Goal: Task Accomplishment & Management: Use online tool/utility

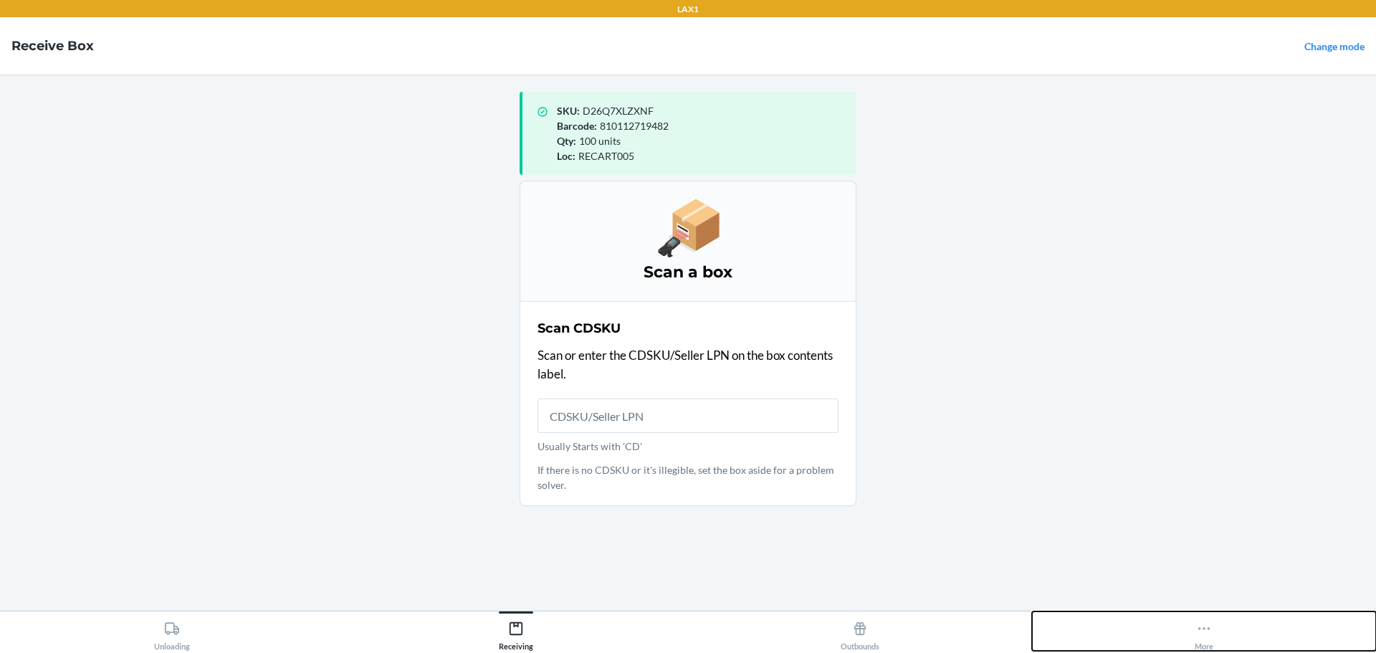
click at [1202, 628] on icon at bounding box center [1204, 628] width 16 height 16
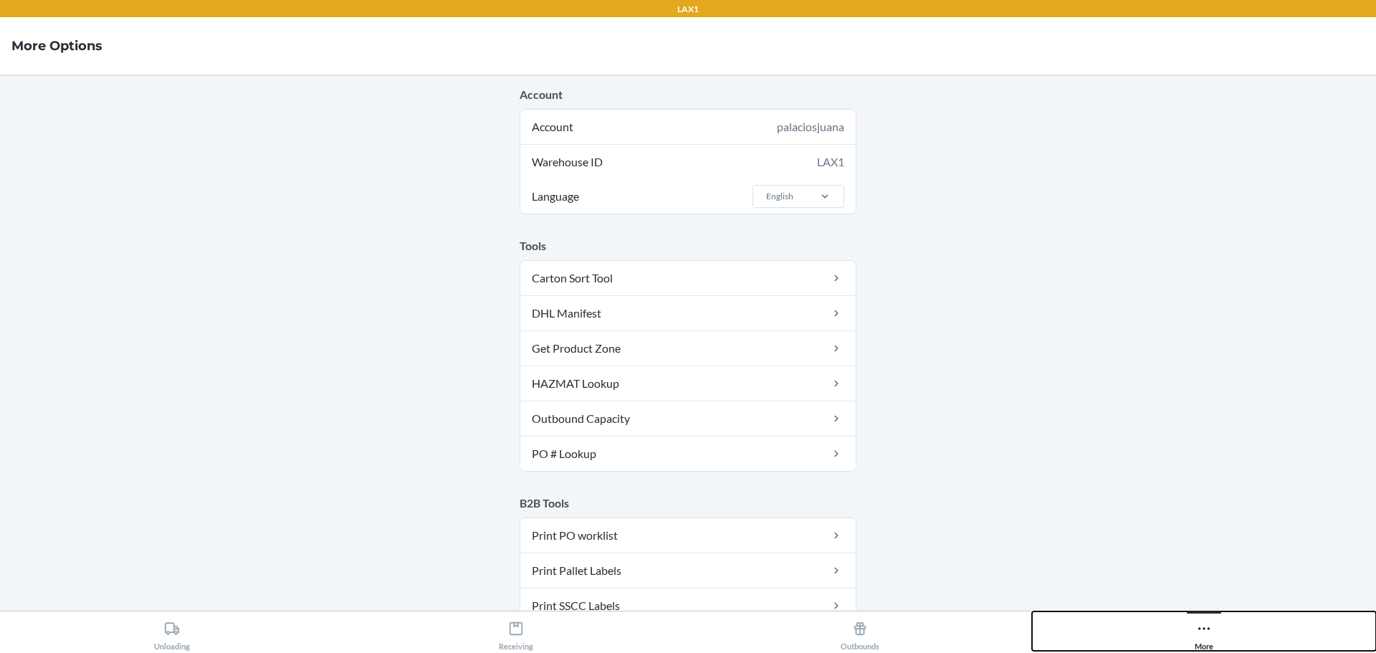
click at [1209, 623] on icon at bounding box center [1204, 628] width 16 height 16
click at [1208, 627] on icon at bounding box center [1204, 628] width 16 height 16
click at [1190, 634] on button "More" at bounding box center [1204, 630] width 344 height 39
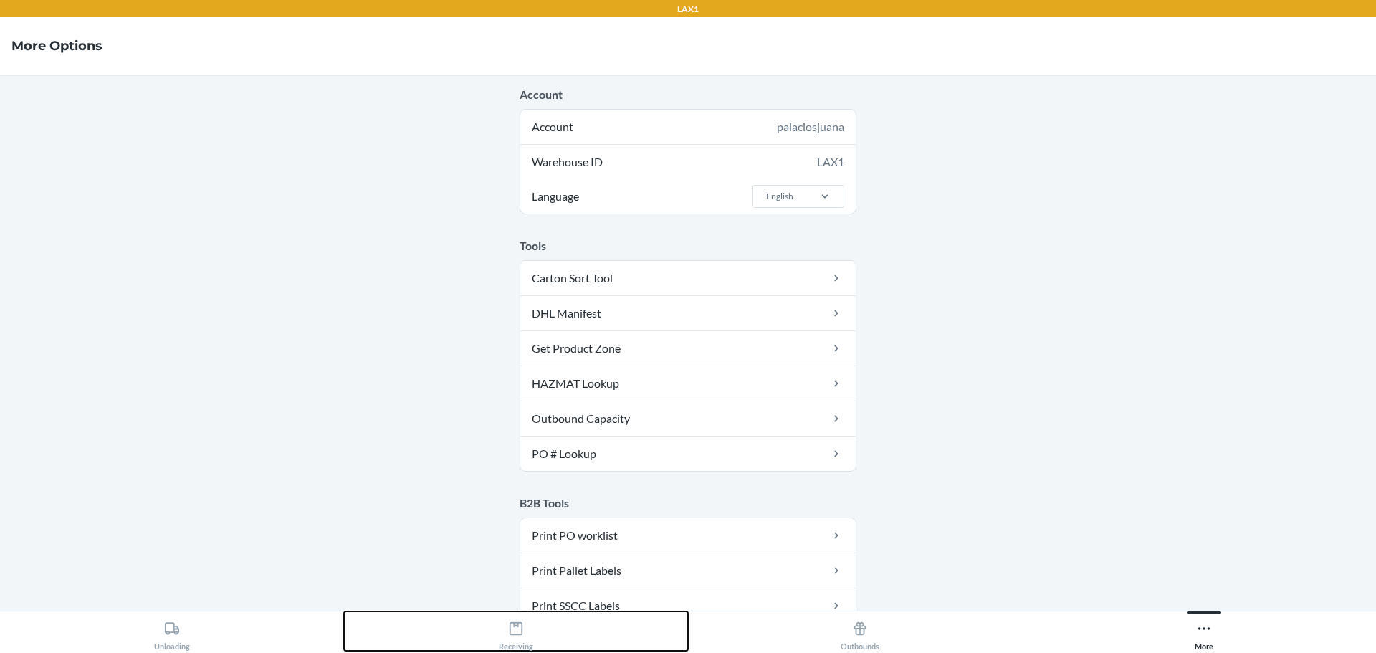
click at [513, 637] on div "Receiving" at bounding box center [516, 633] width 34 height 36
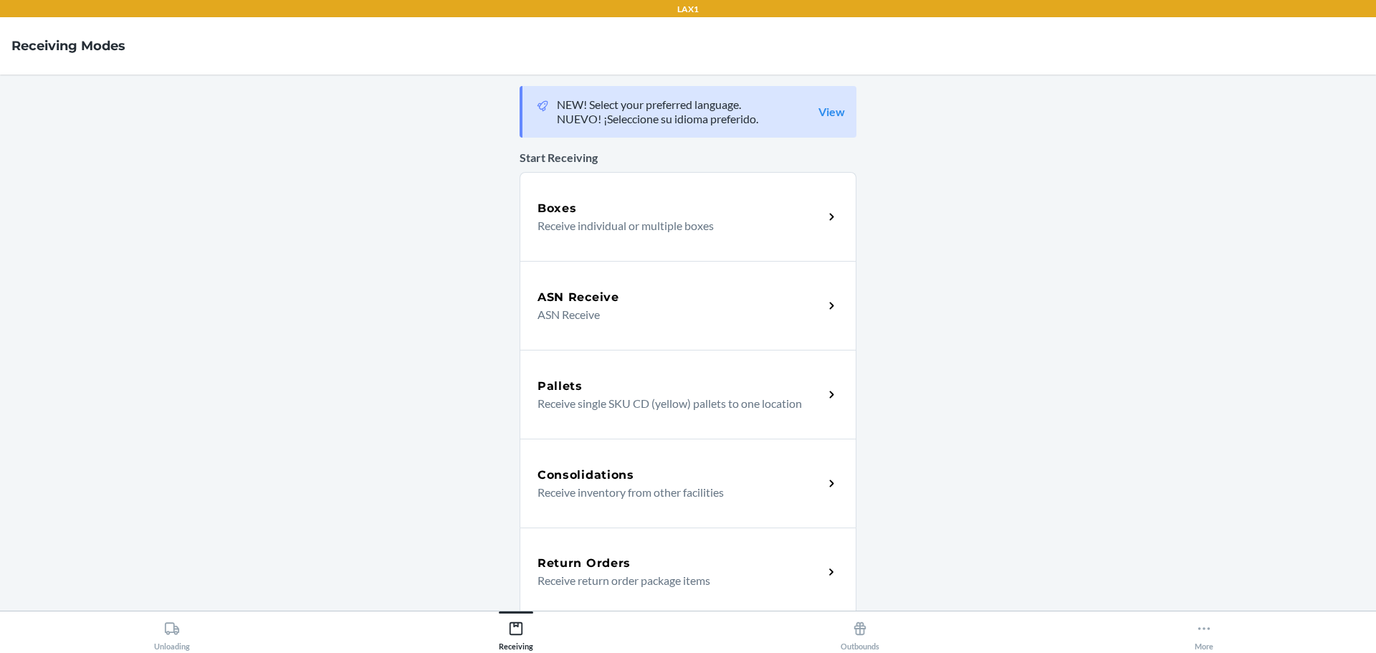
click at [590, 230] on p "Receive individual or multiple boxes" at bounding box center [674, 225] width 274 height 17
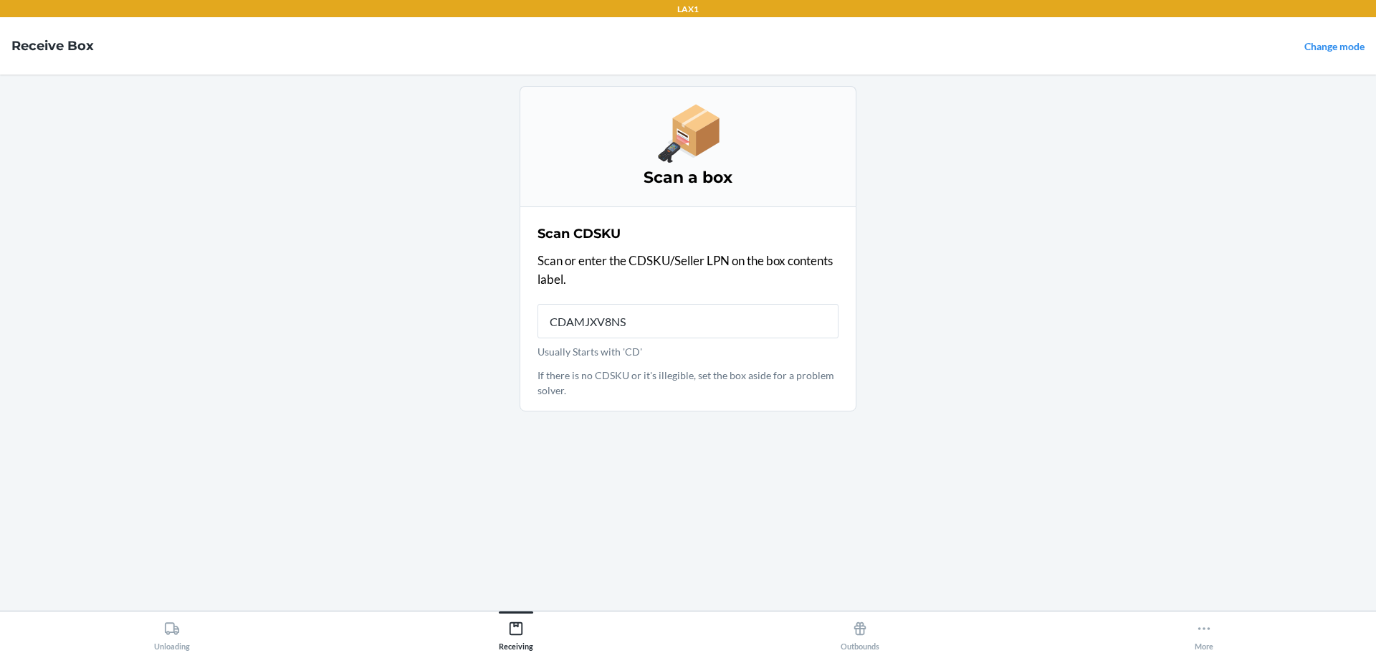
type input "CDAMJXV8NSF"
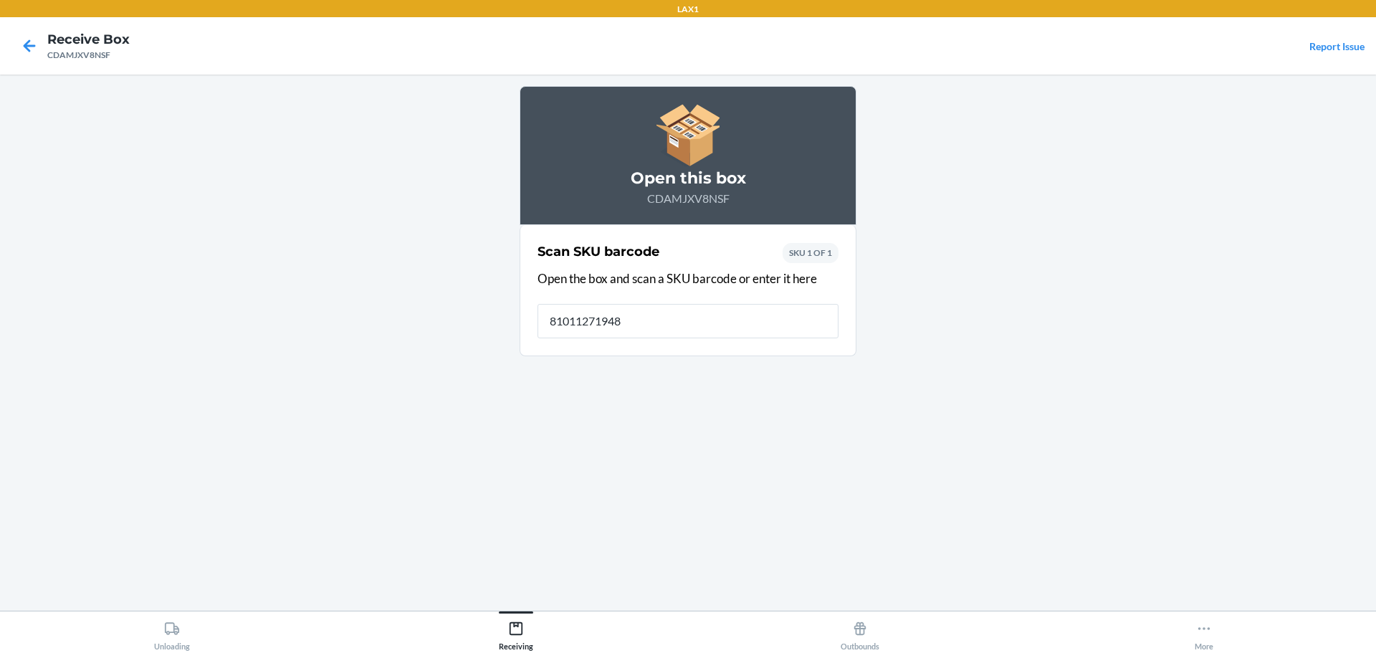
type input "810112719482"
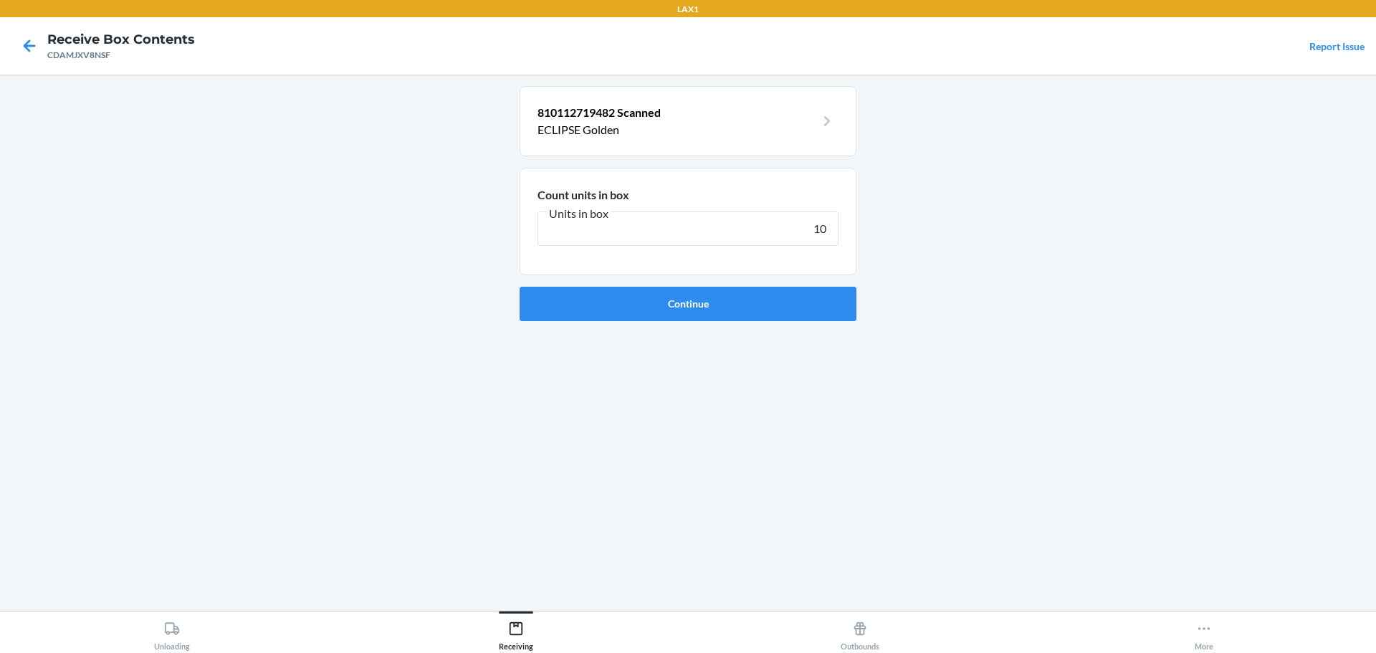
type input "100"
click button "Continue" at bounding box center [687, 304] width 337 height 34
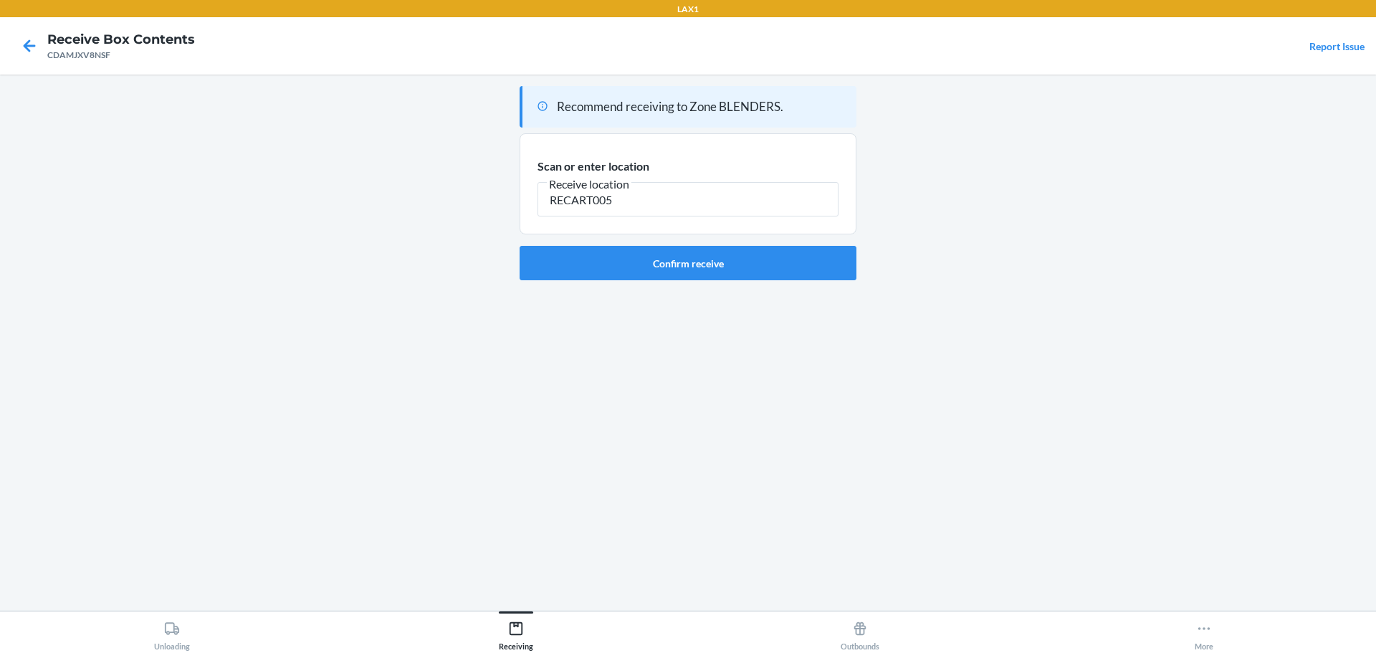
type input "RECART005"
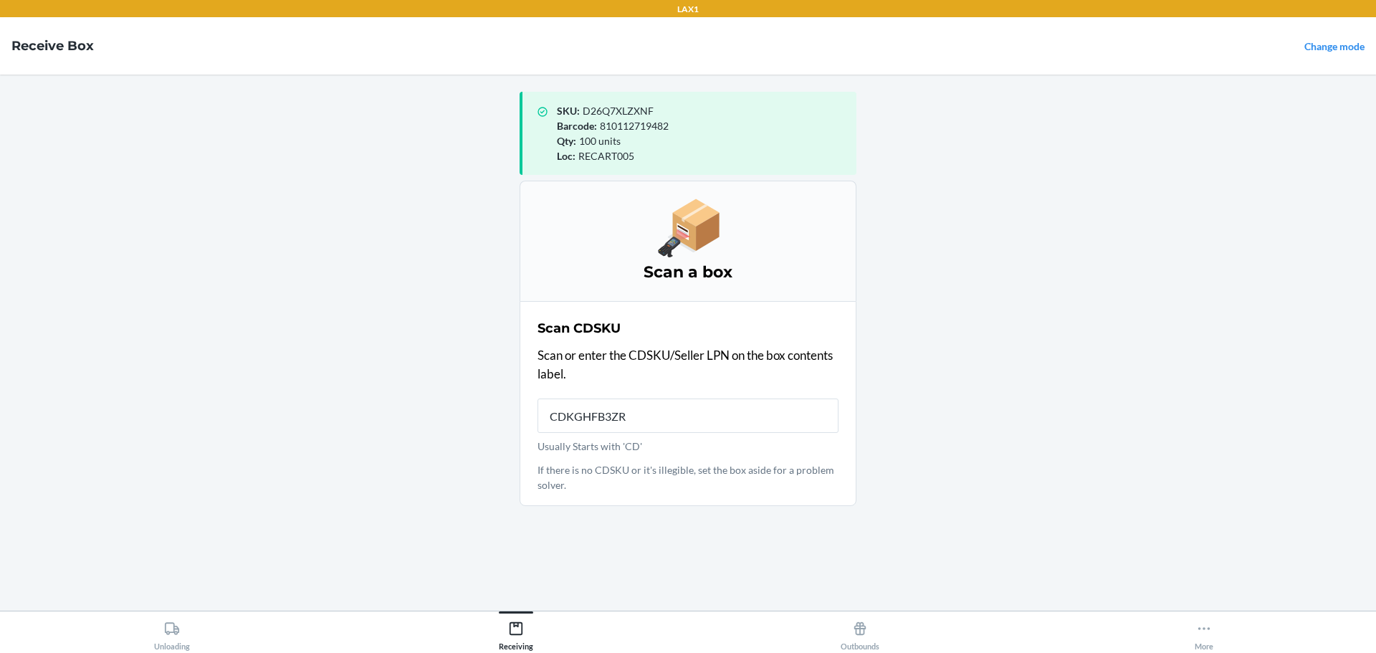
type input "CDKGHFB3ZRP"
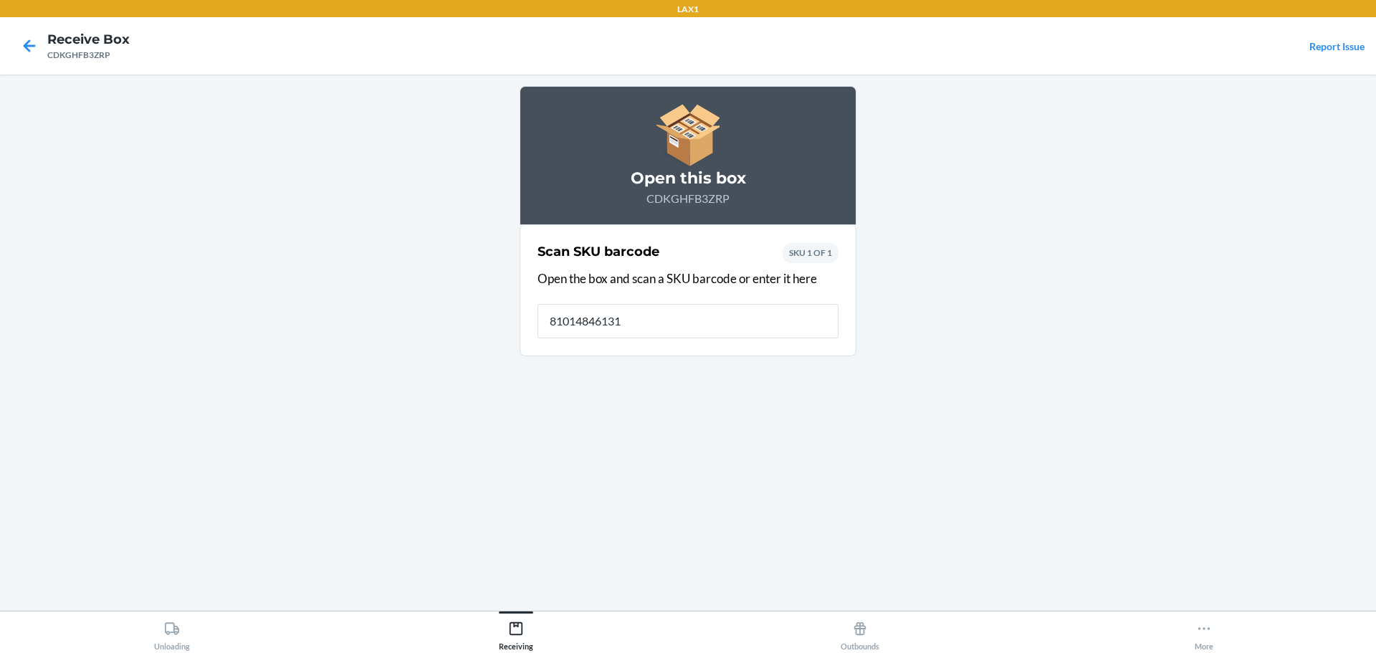
type input "810148461317"
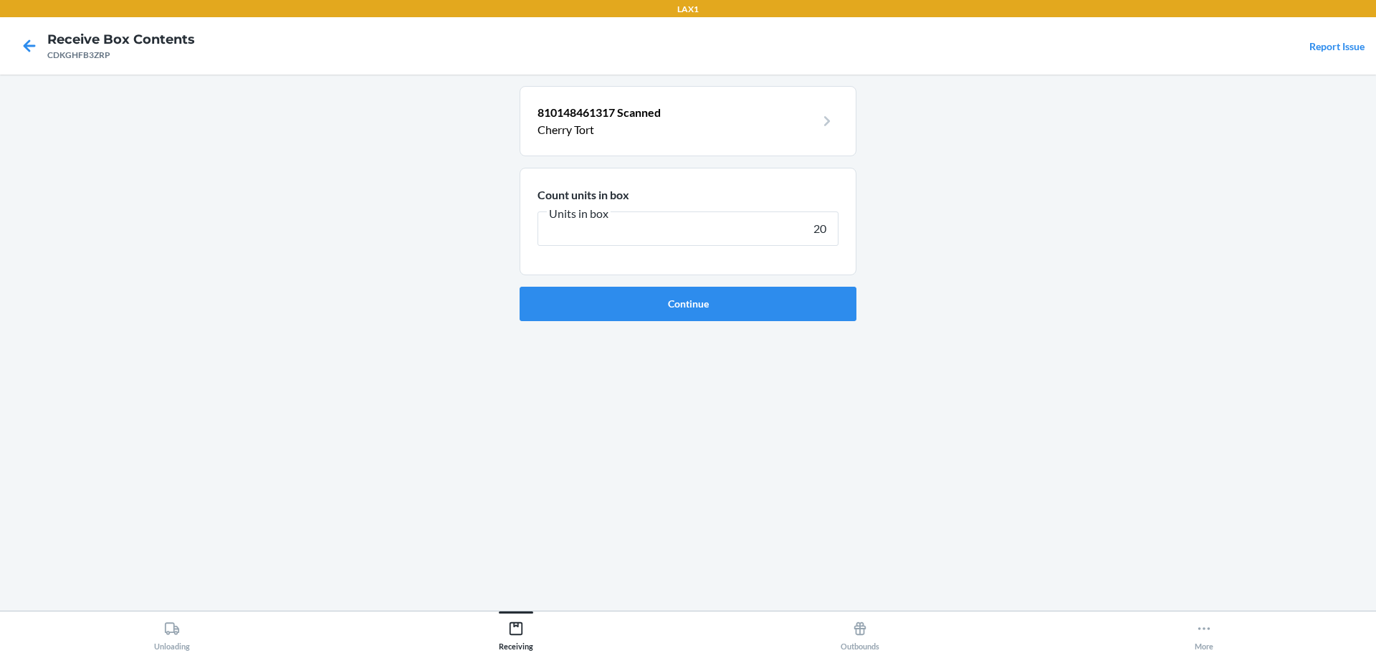
type input "200"
click button "Continue" at bounding box center [687, 304] width 337 height 34
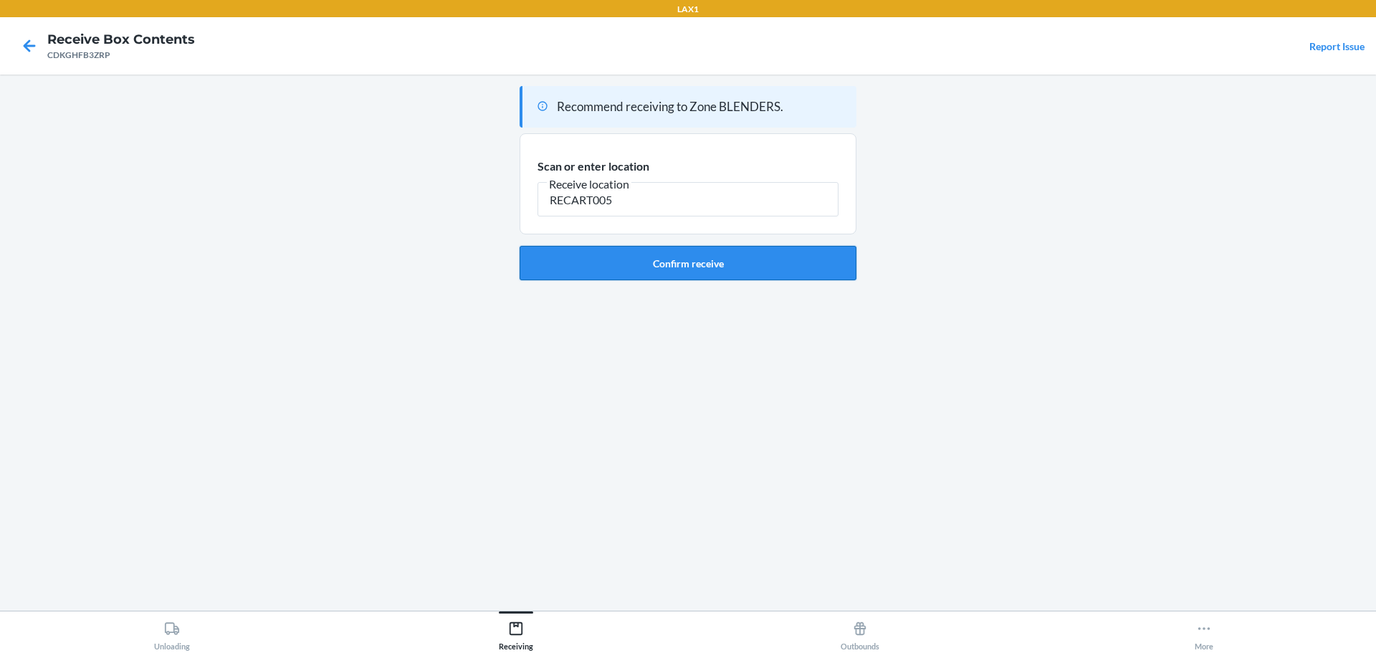
type input "RECART005"
click at [721, 255] on button "Confirm receive" at bounding box center [687, 263] width 337 height 34
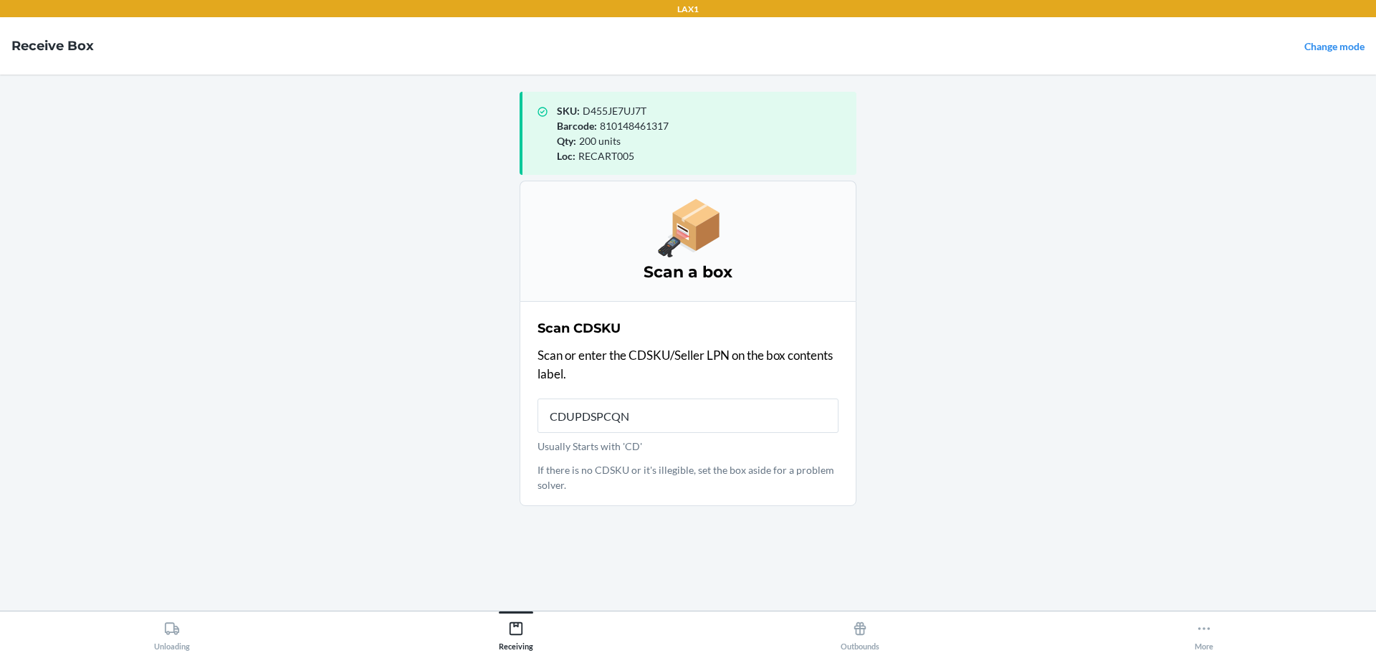
type input "CDUPDSPCQN9"
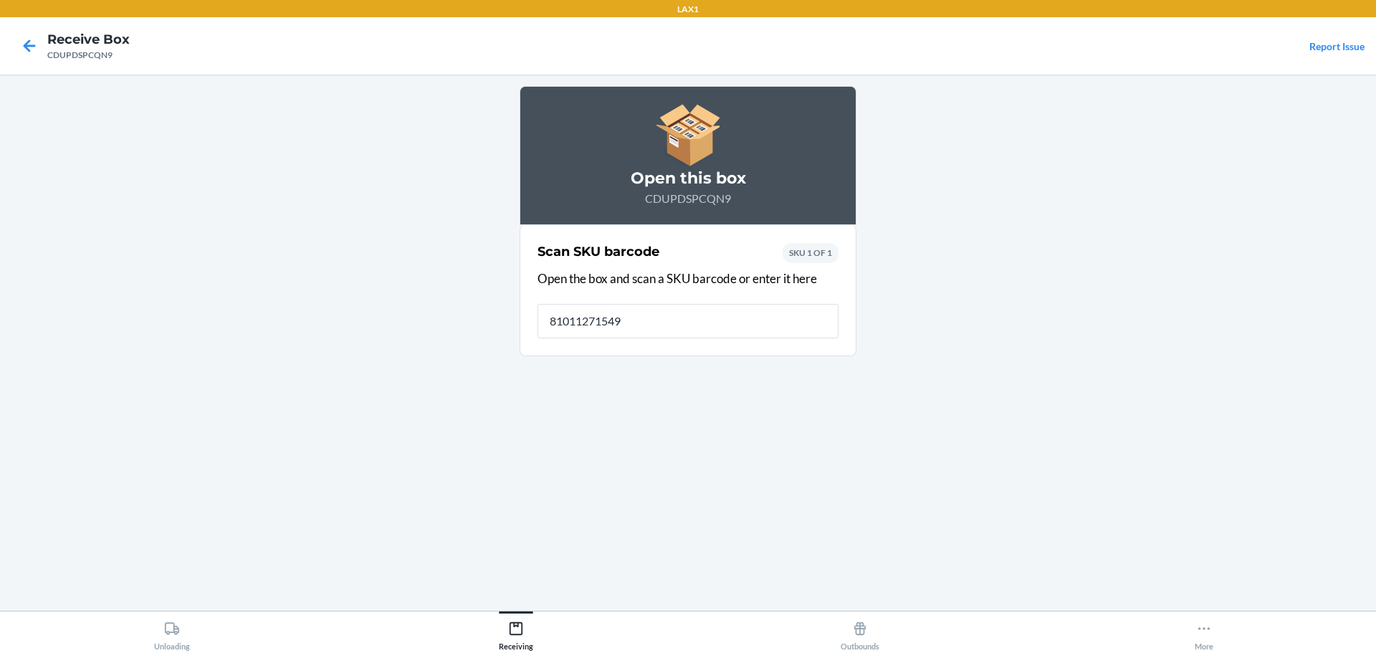
type input "810112715491"
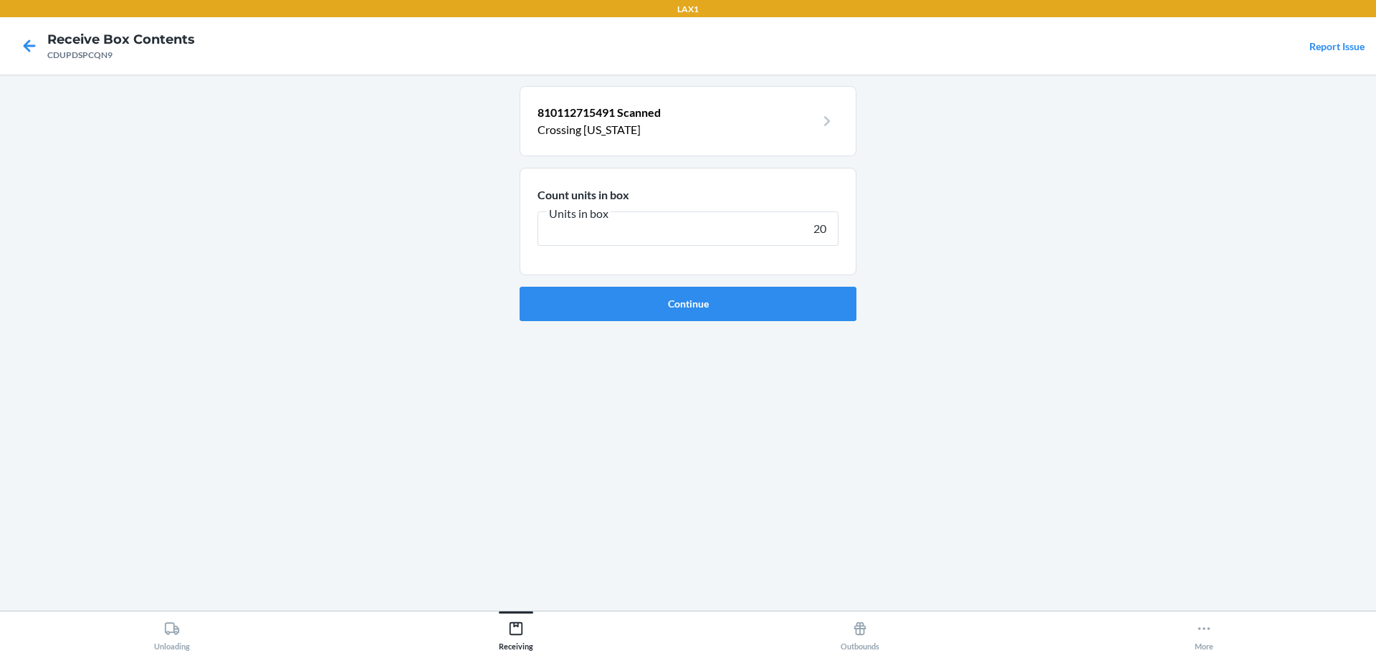
type input "200"
click button "Continue" at bounding box center [687, 304] width 337 height 34
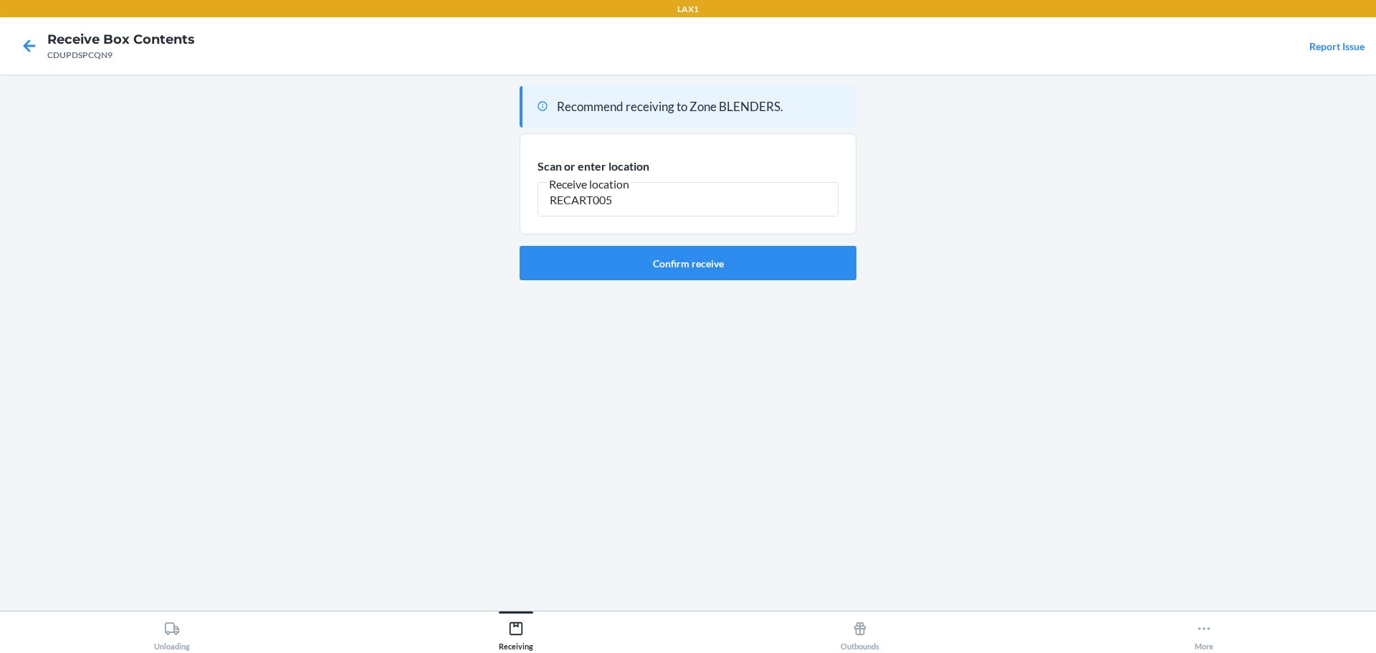
type input "RECART005"
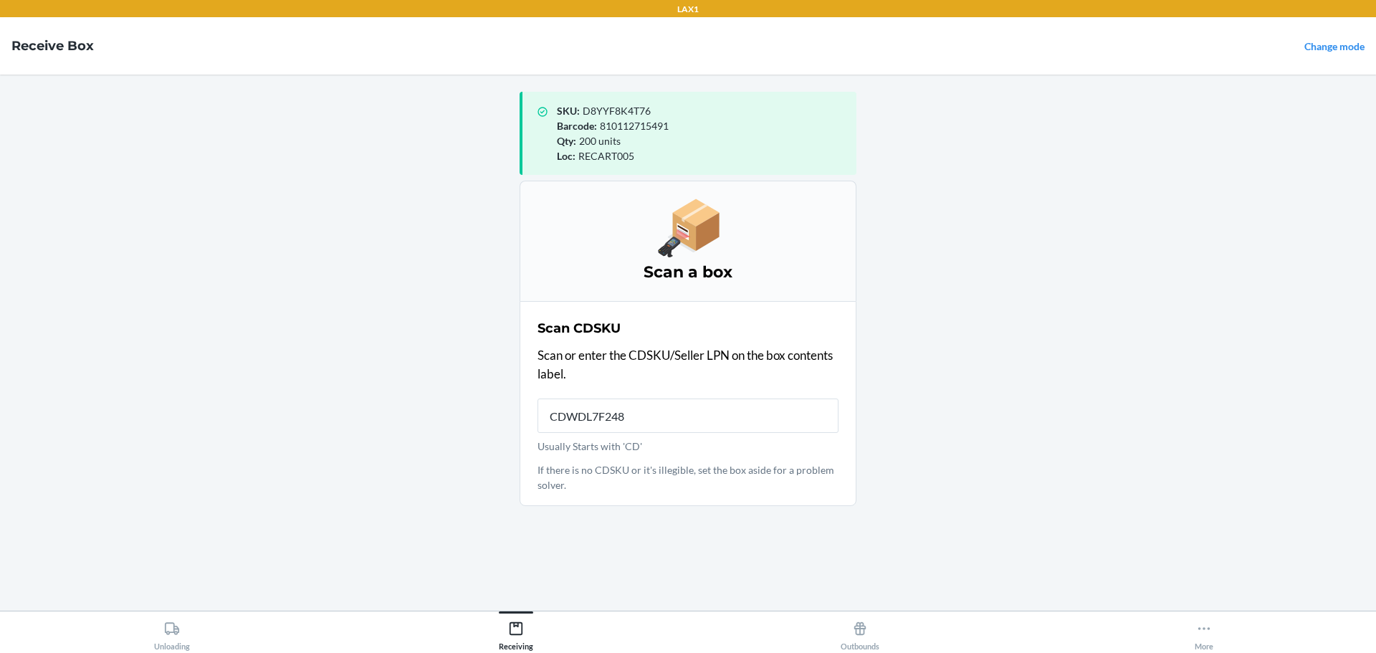
type input "CDWDL7F248N"
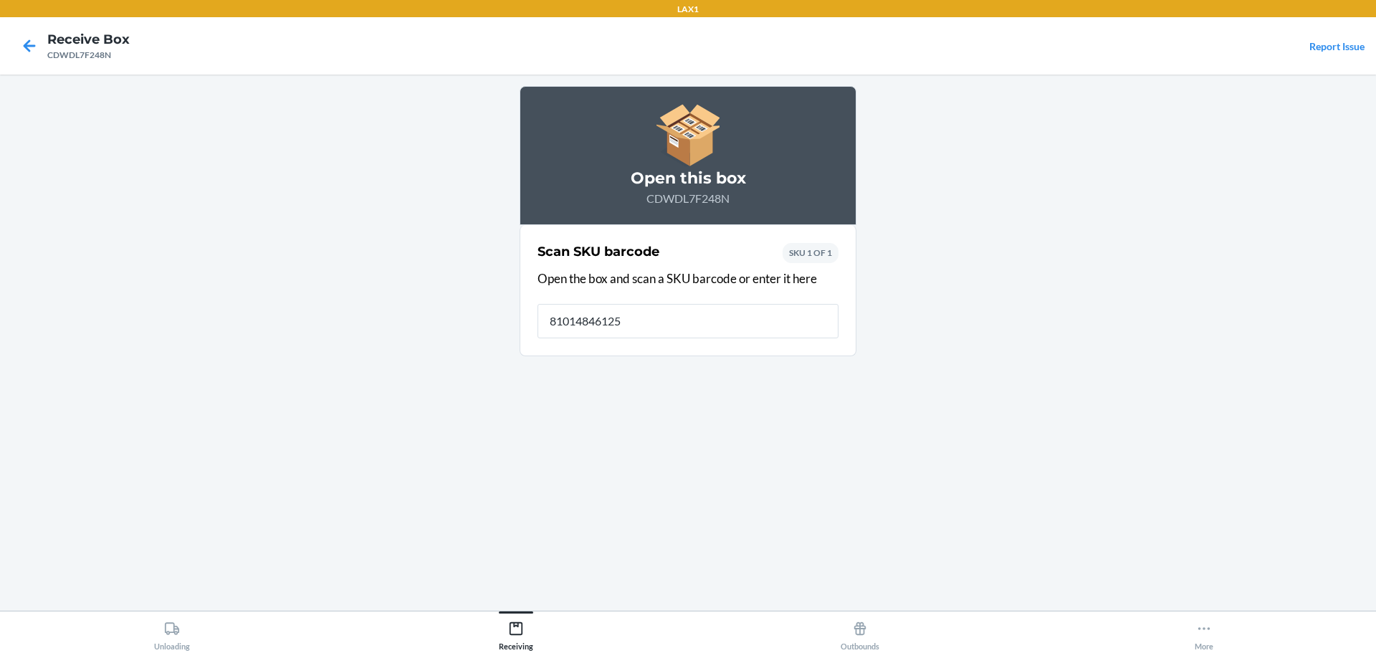
type input "810148461256"
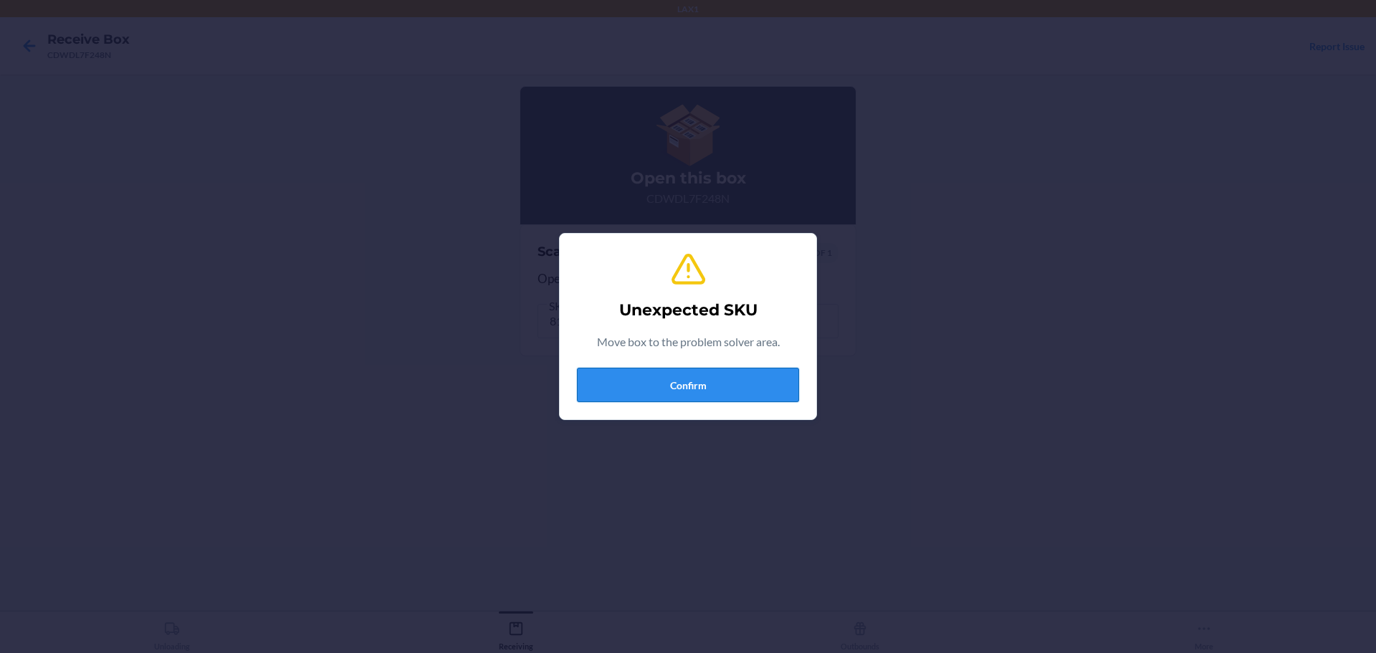
click at [631, 380] on button "Confirm" at bounding box center [688, 385] width 222 height 34
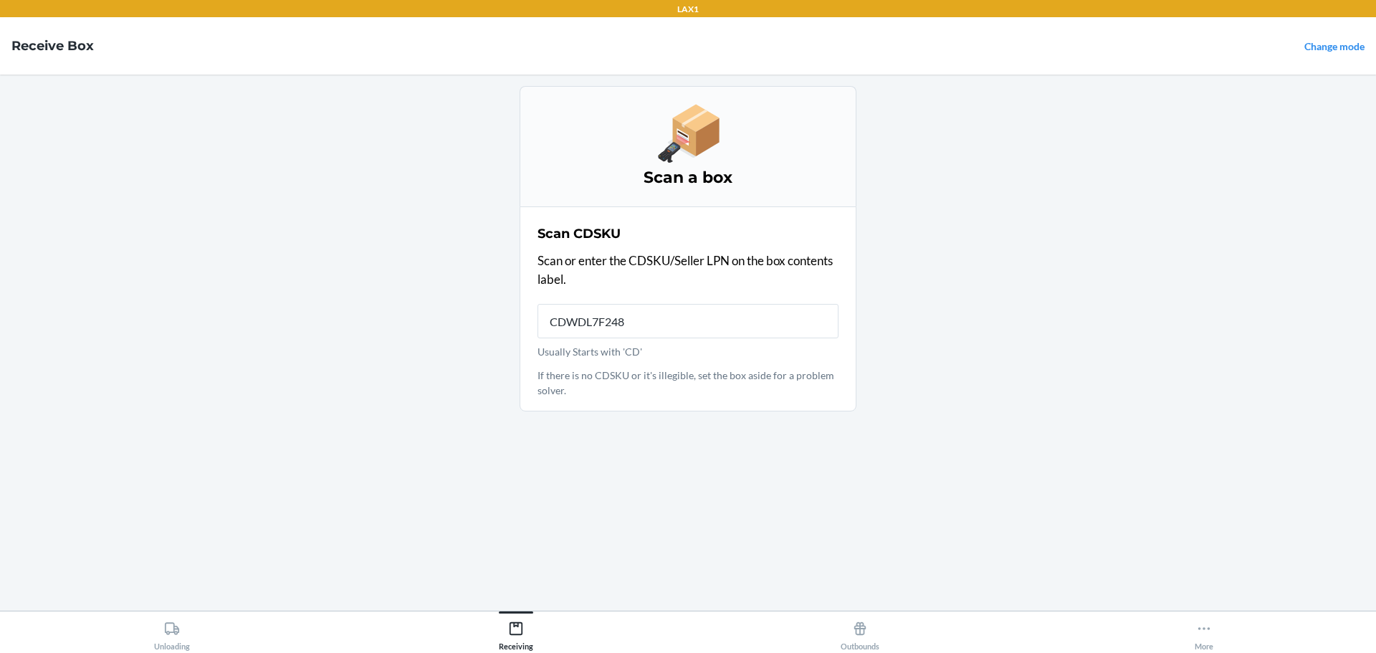
type input "CDWDL7F248N"
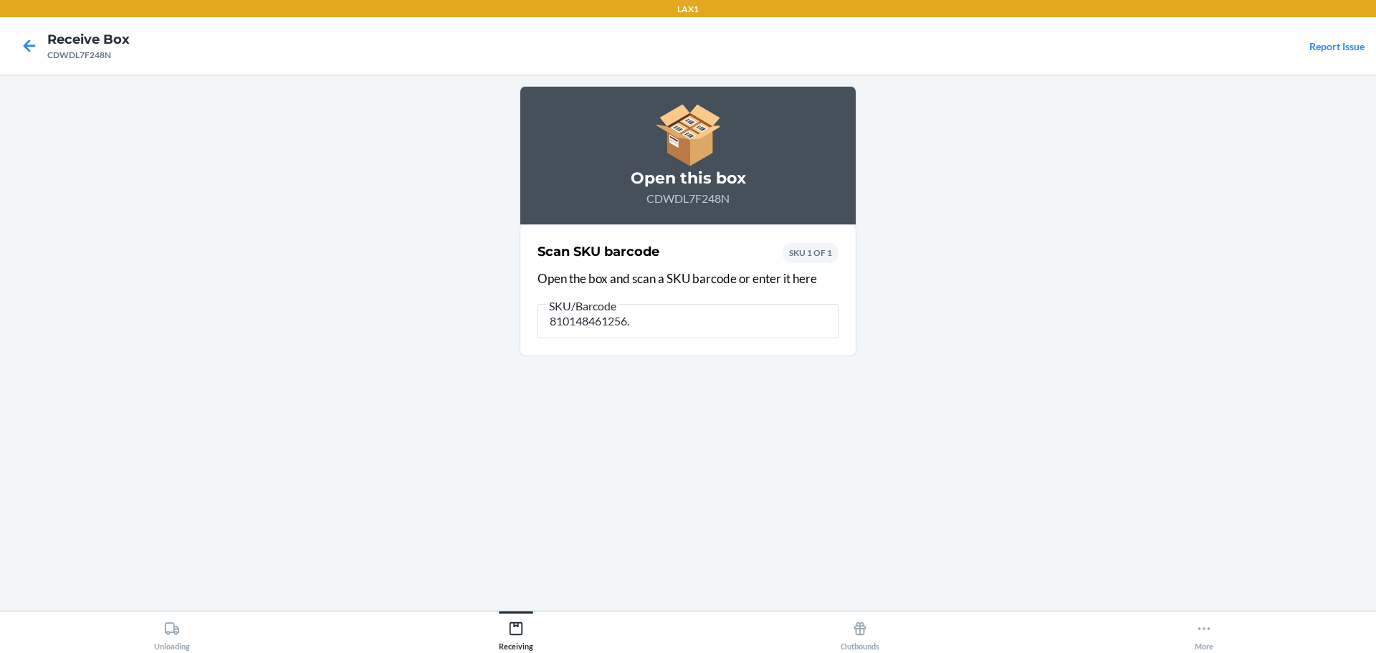
type input "810148461256"
